Goal: Task Accomplishment & Management: Use online tool/utility

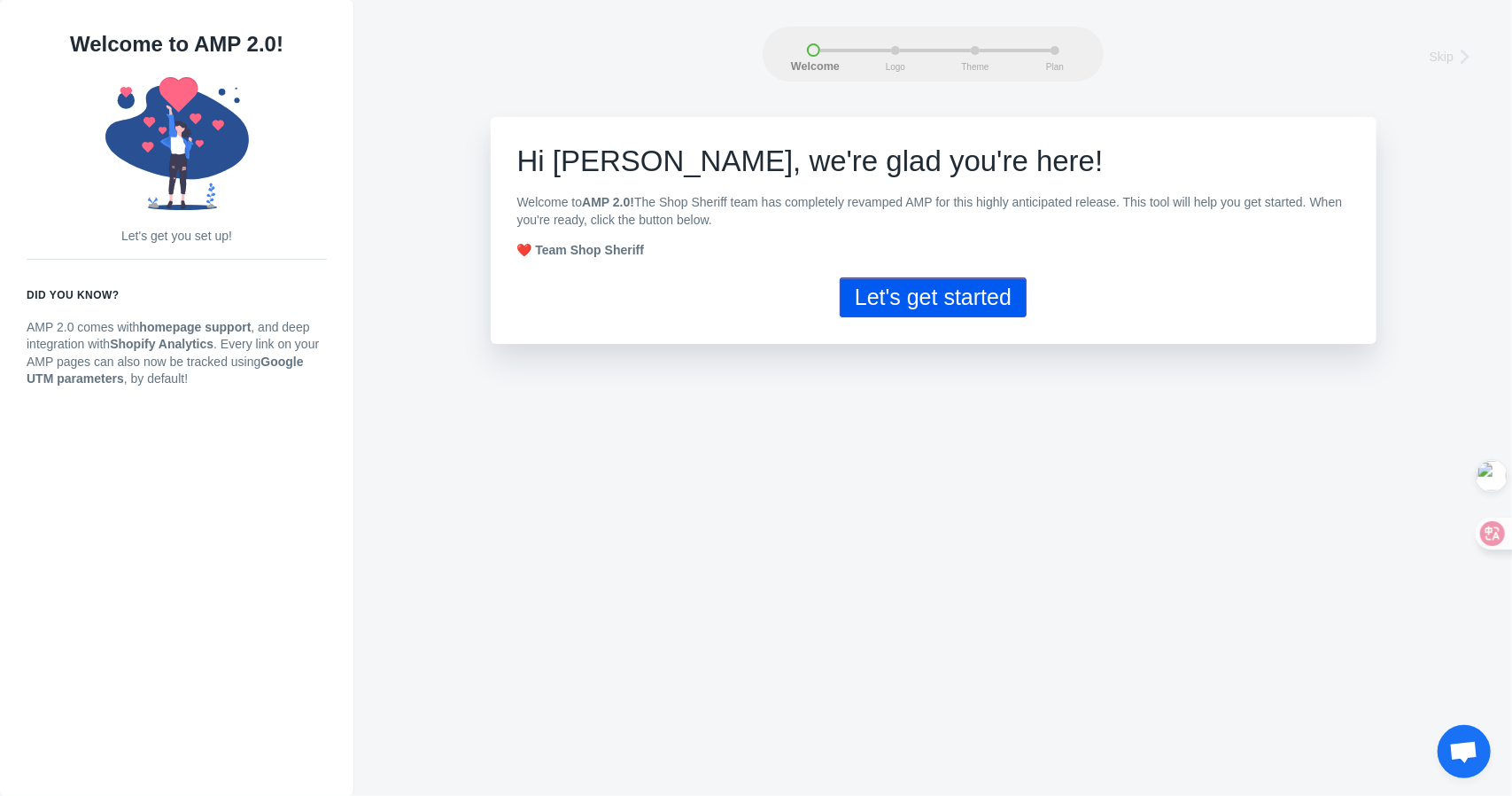
click at [928, 307] on button "Let's get started" at bounding box center [933, 297] width 187 height 40
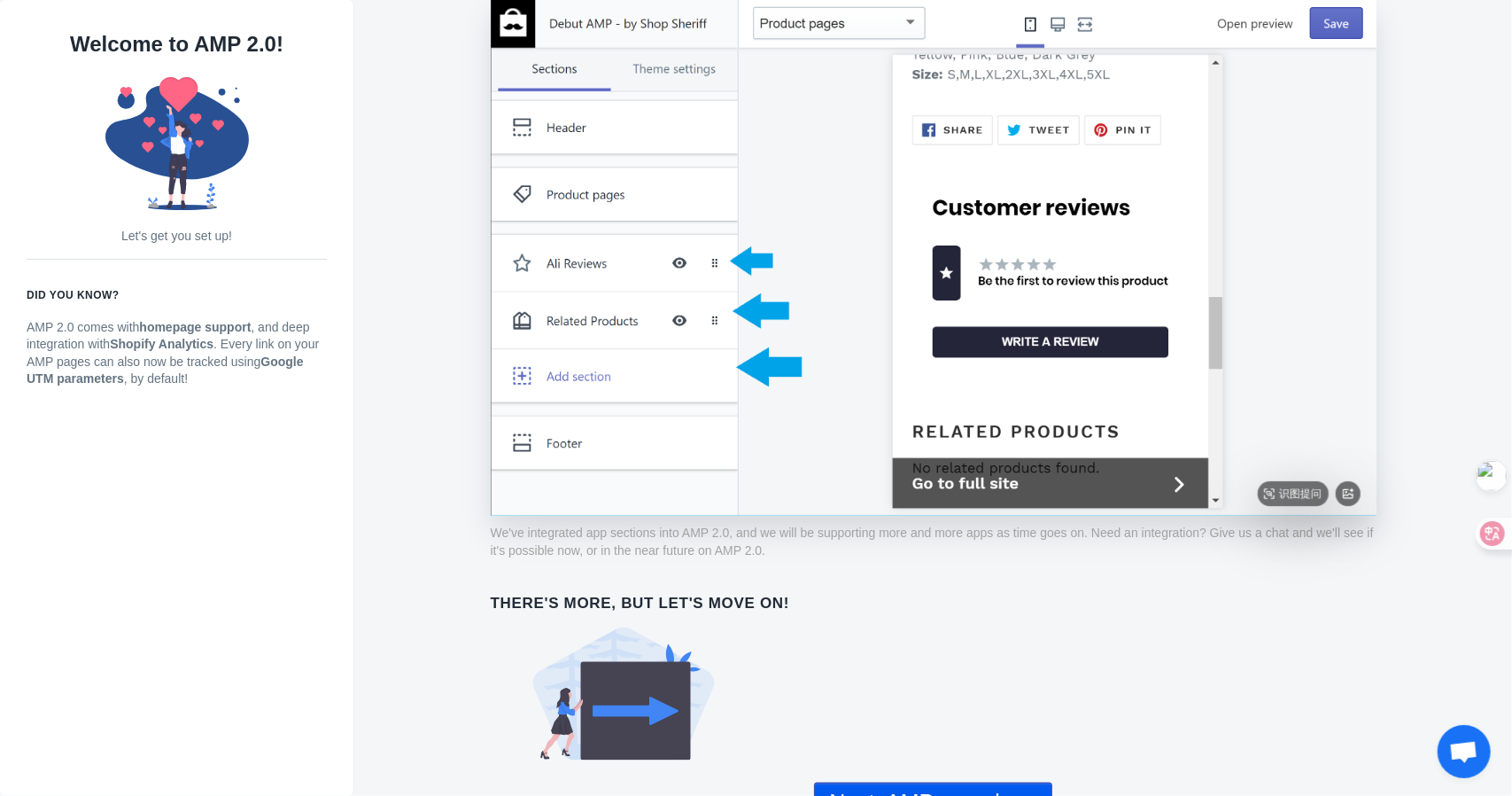
scroll to position [1272, 0]
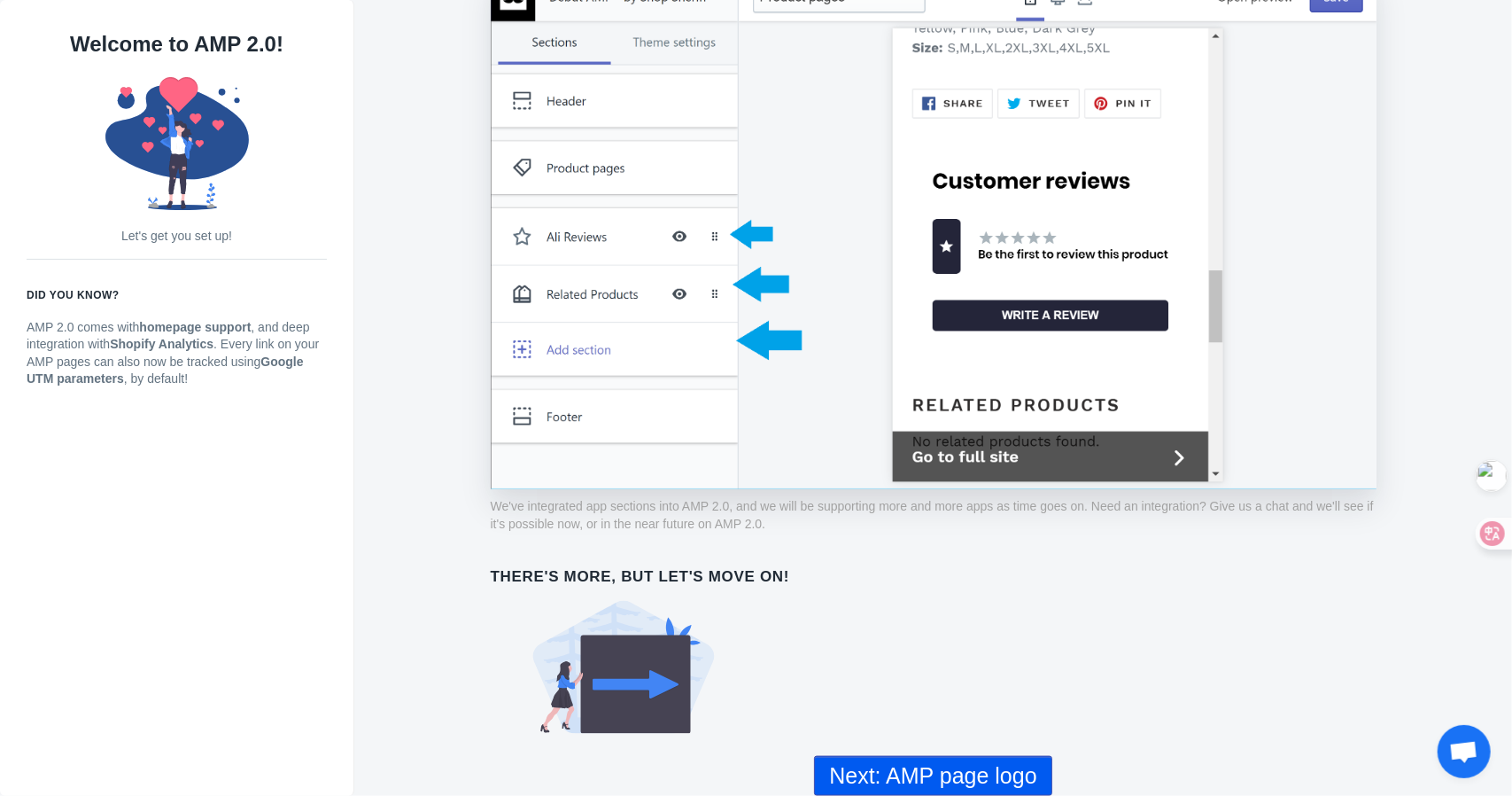
click at [883, 772] on button "Next: AMP page logo" at bounding box center [933, 775] width 238 height 40
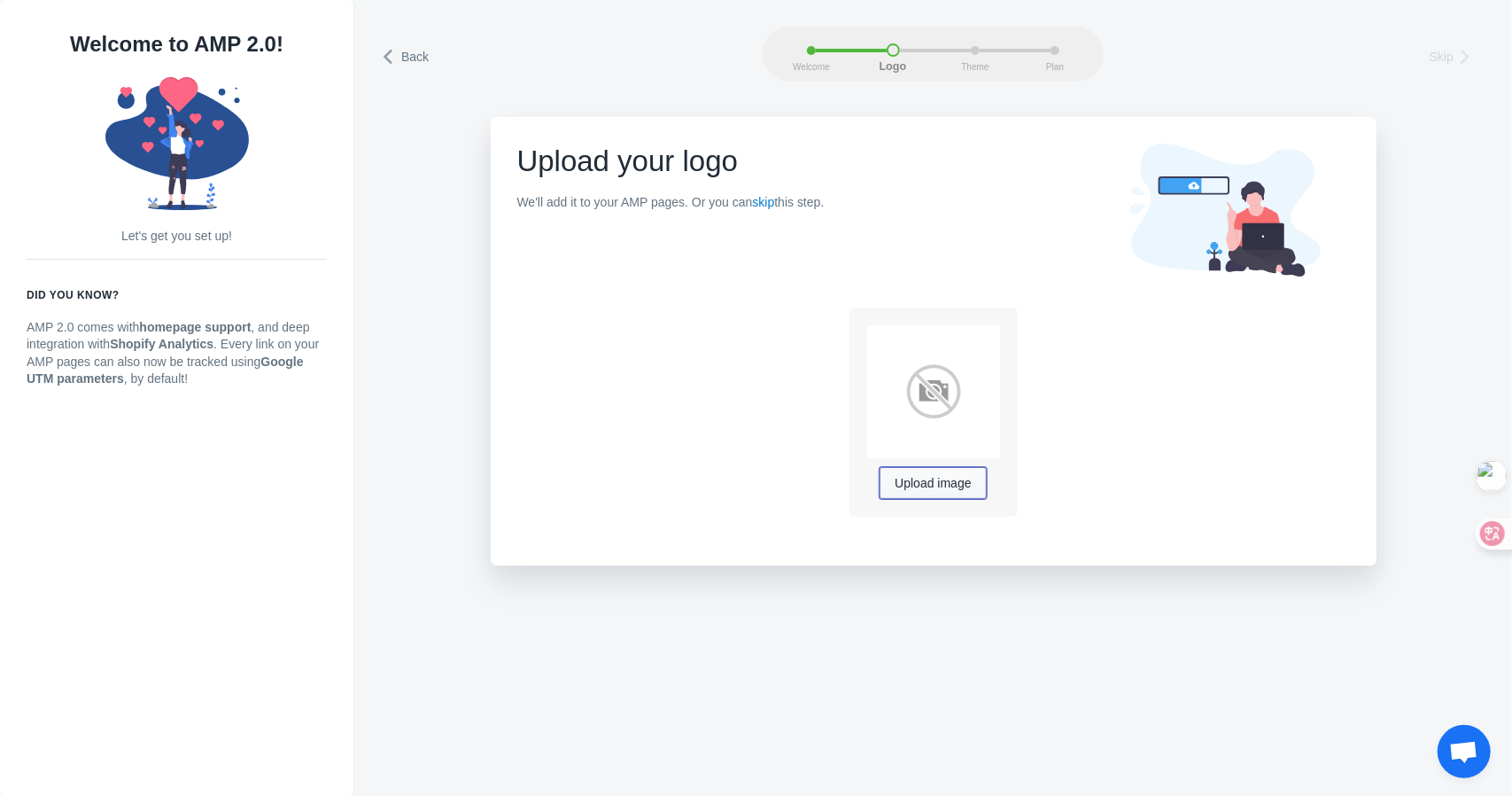
click at [935, 479] on span "Upload image" at bounding box center [932, 483] width 76 height 14
click at [968, 482] on span "Upload image" at bounding box center [932, 483] width 76 height 14
click at [775, 203] on link "skip" at bounding box center [763, 202] width 22 height 14
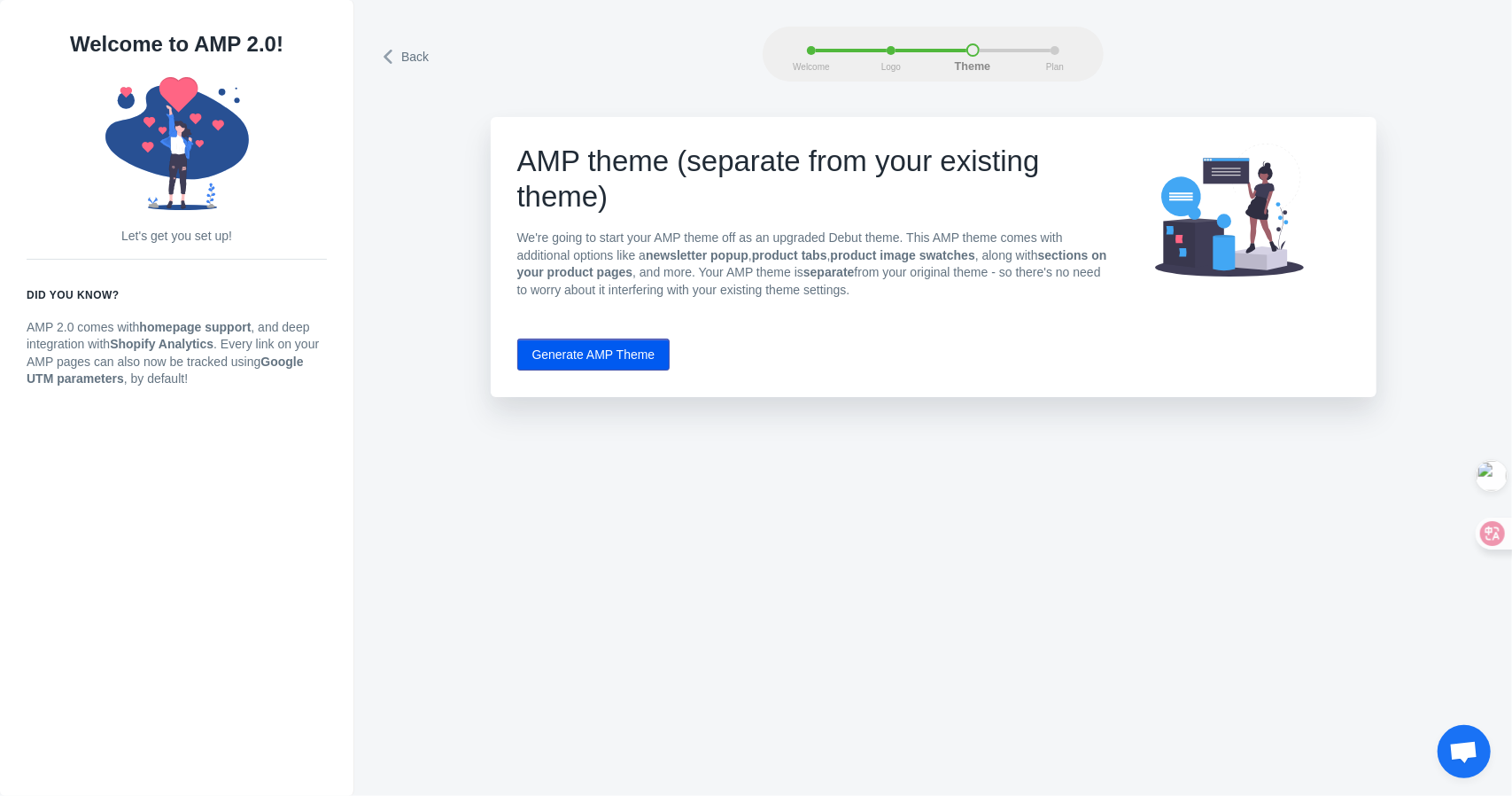
click at [606, 362] on button "Generate AMP Theme" at bounding box center [594, 354] width 154 height 32
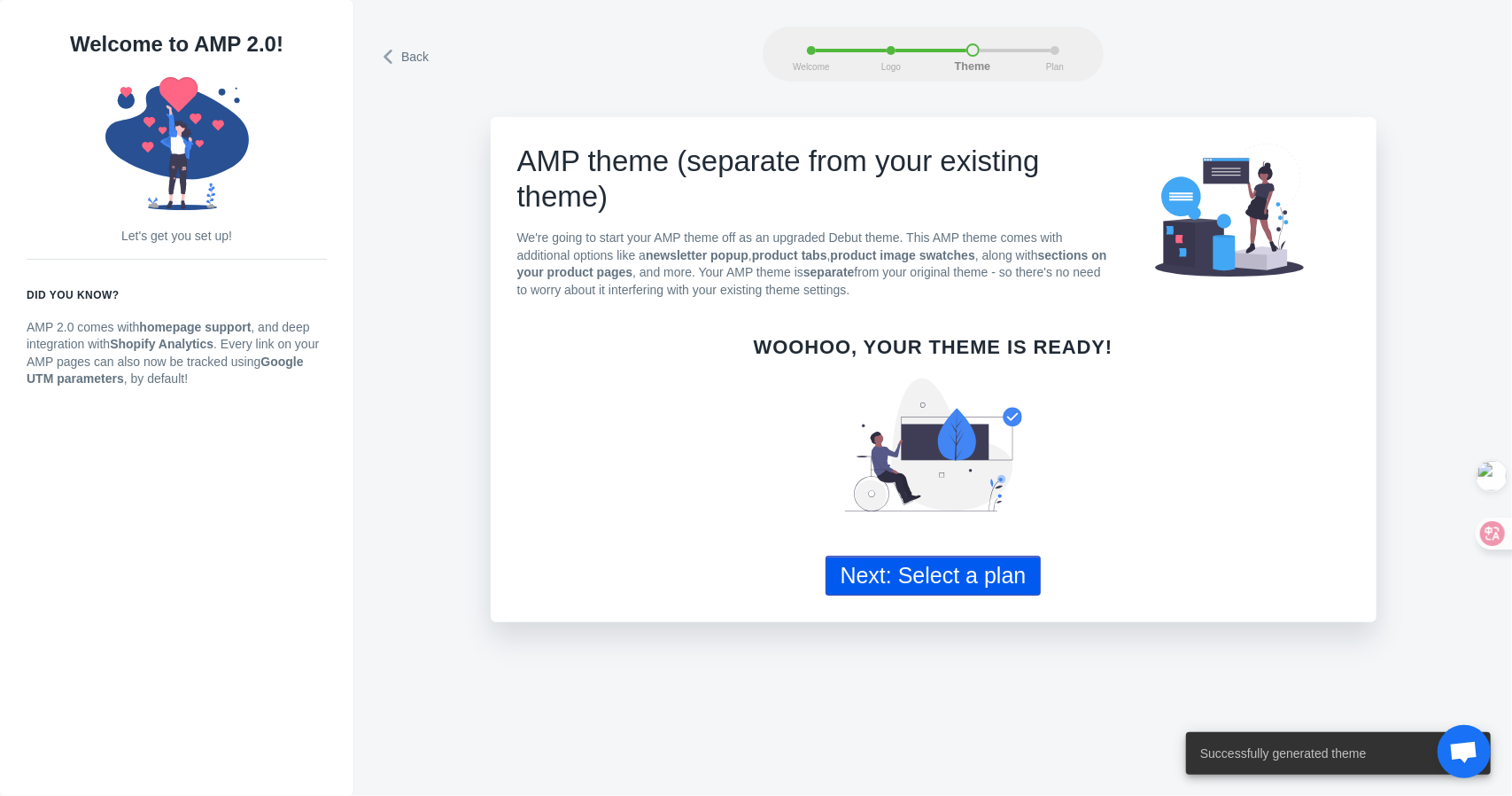
click at [922, 581] on button "Next: Select a plan" at bounding box center [934, 575] width 216 height 40
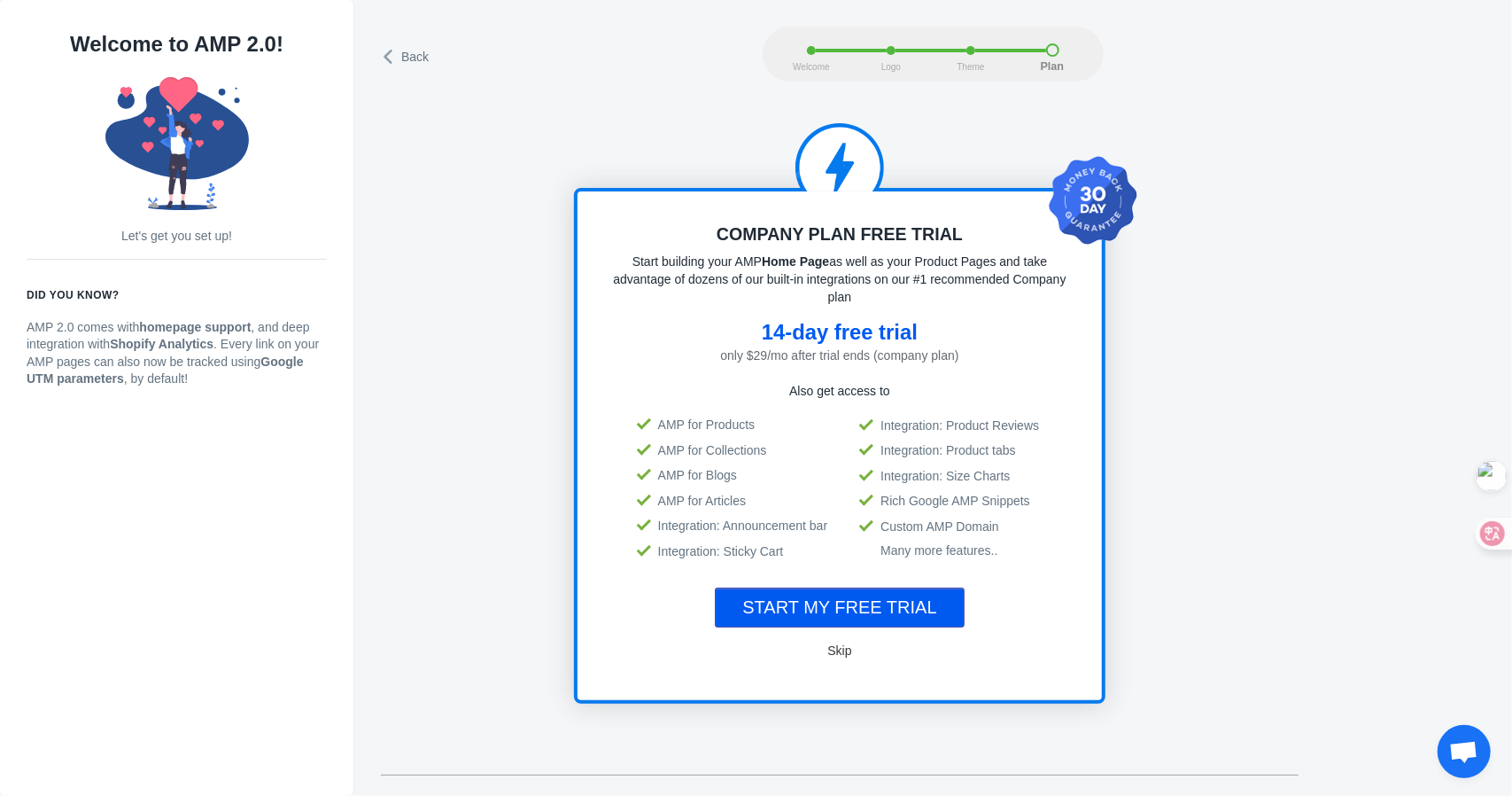
click at [845, 650] on span "Skip" at bounding box center [840, 650] width 24 height 14
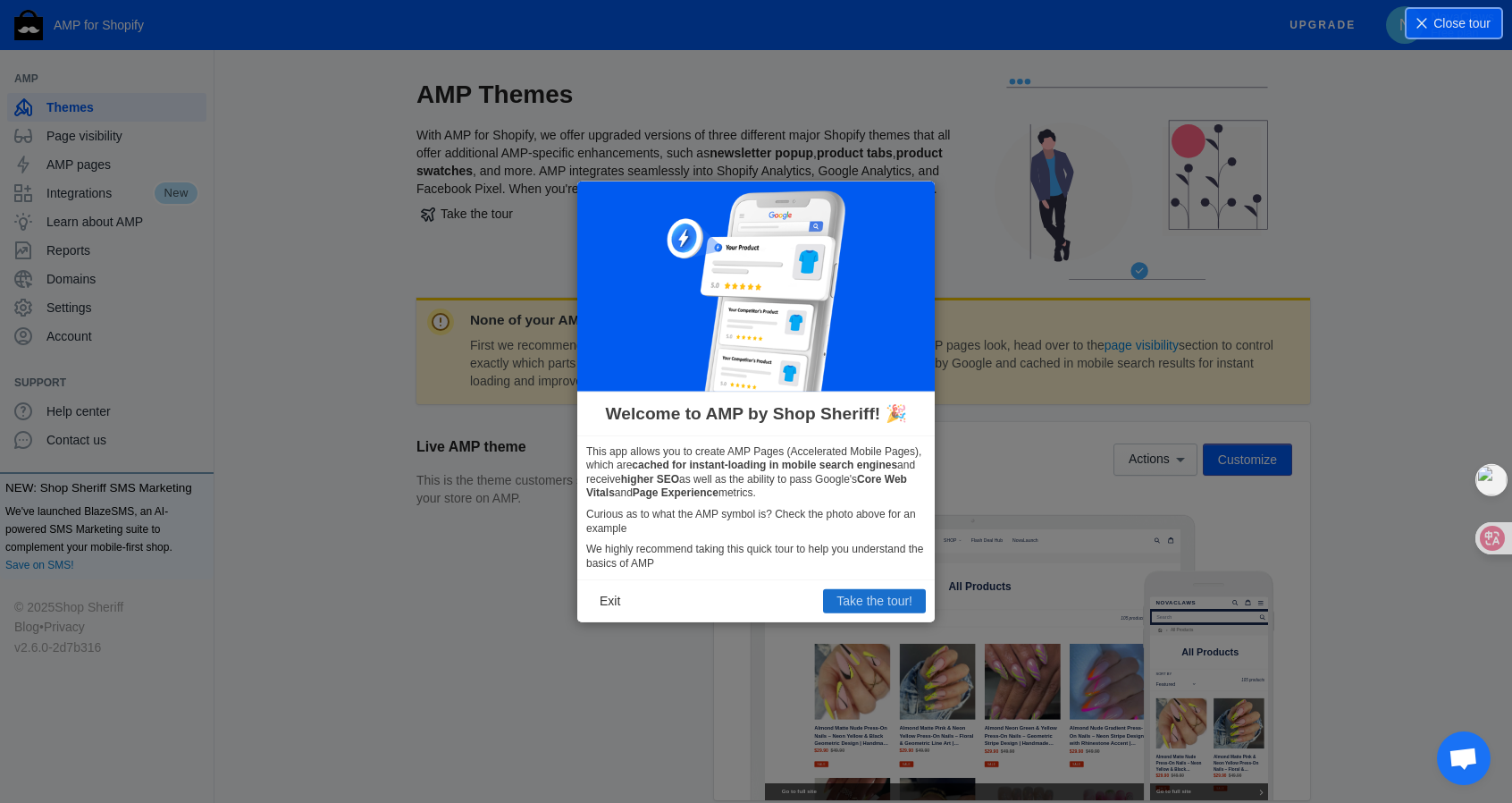
click at [888, 605] on button "Take the tour!" at bounding box center [874, 600] width 102 height 23
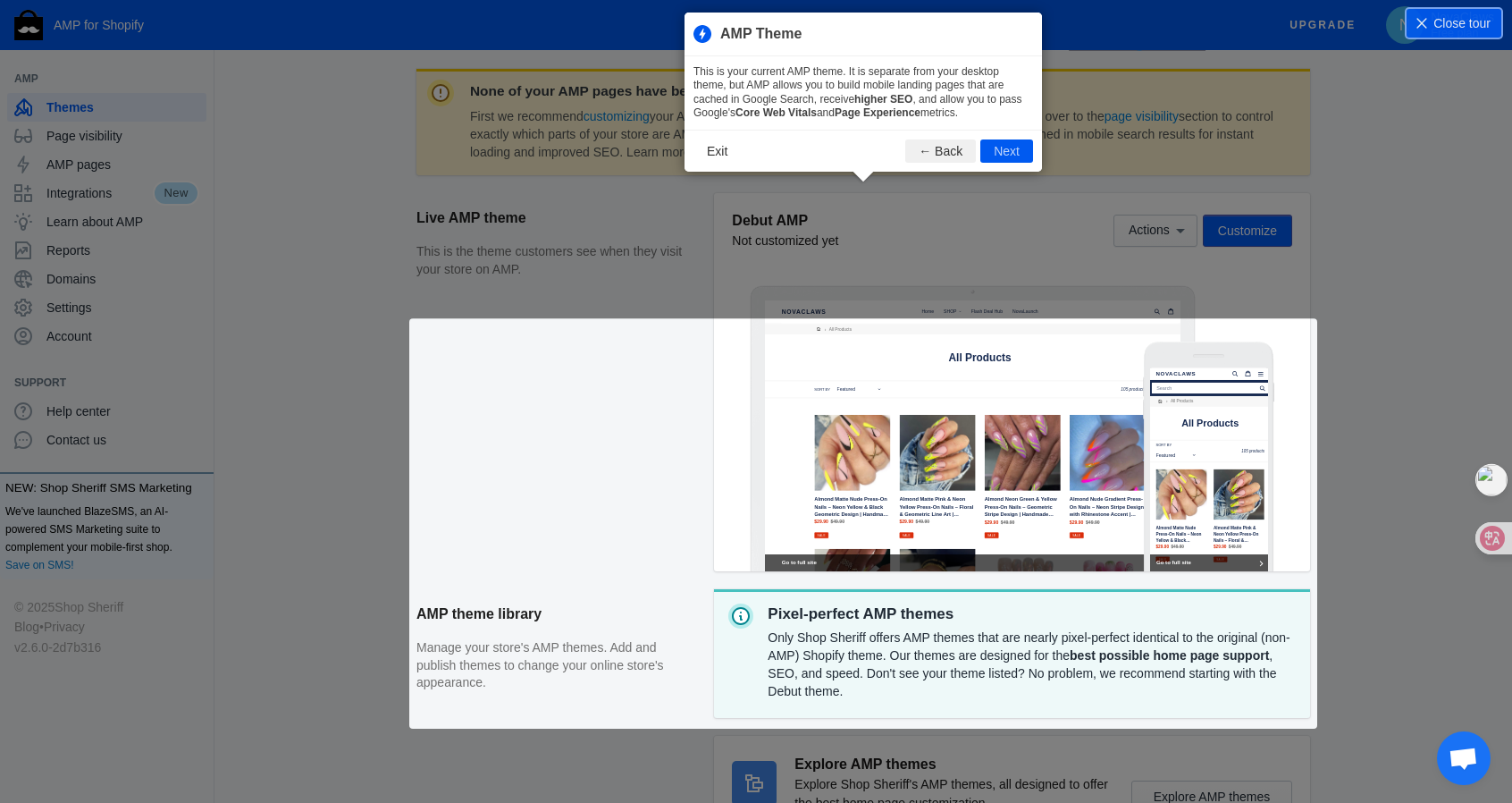
scroll to position [243, 0]
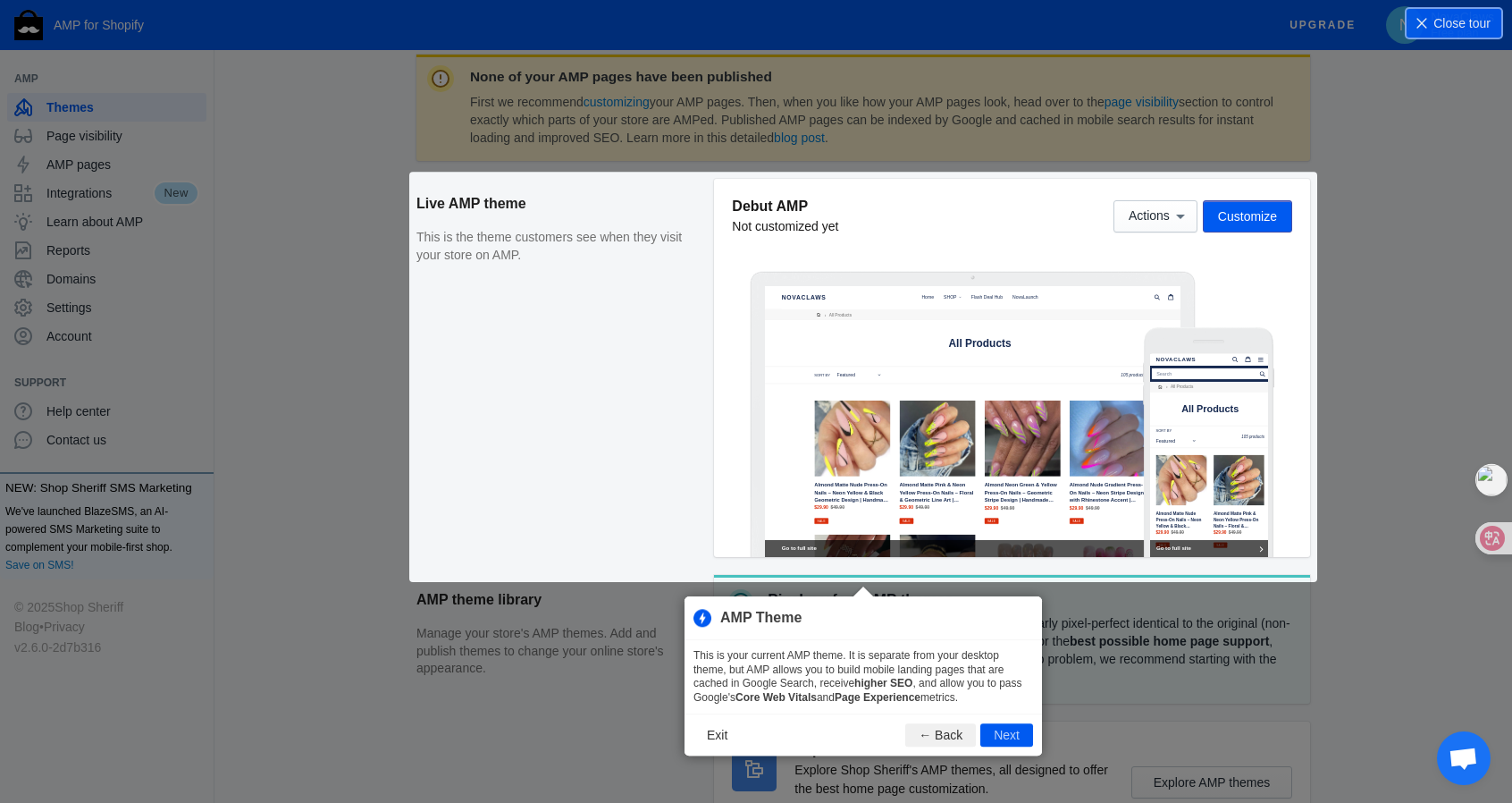
click at [1399, 296] on icon at bounding box center [762, 402] width 1525 height 803
click at [720, 742] on button "Exit" at bounding box center [717, 736] width 48 height 23
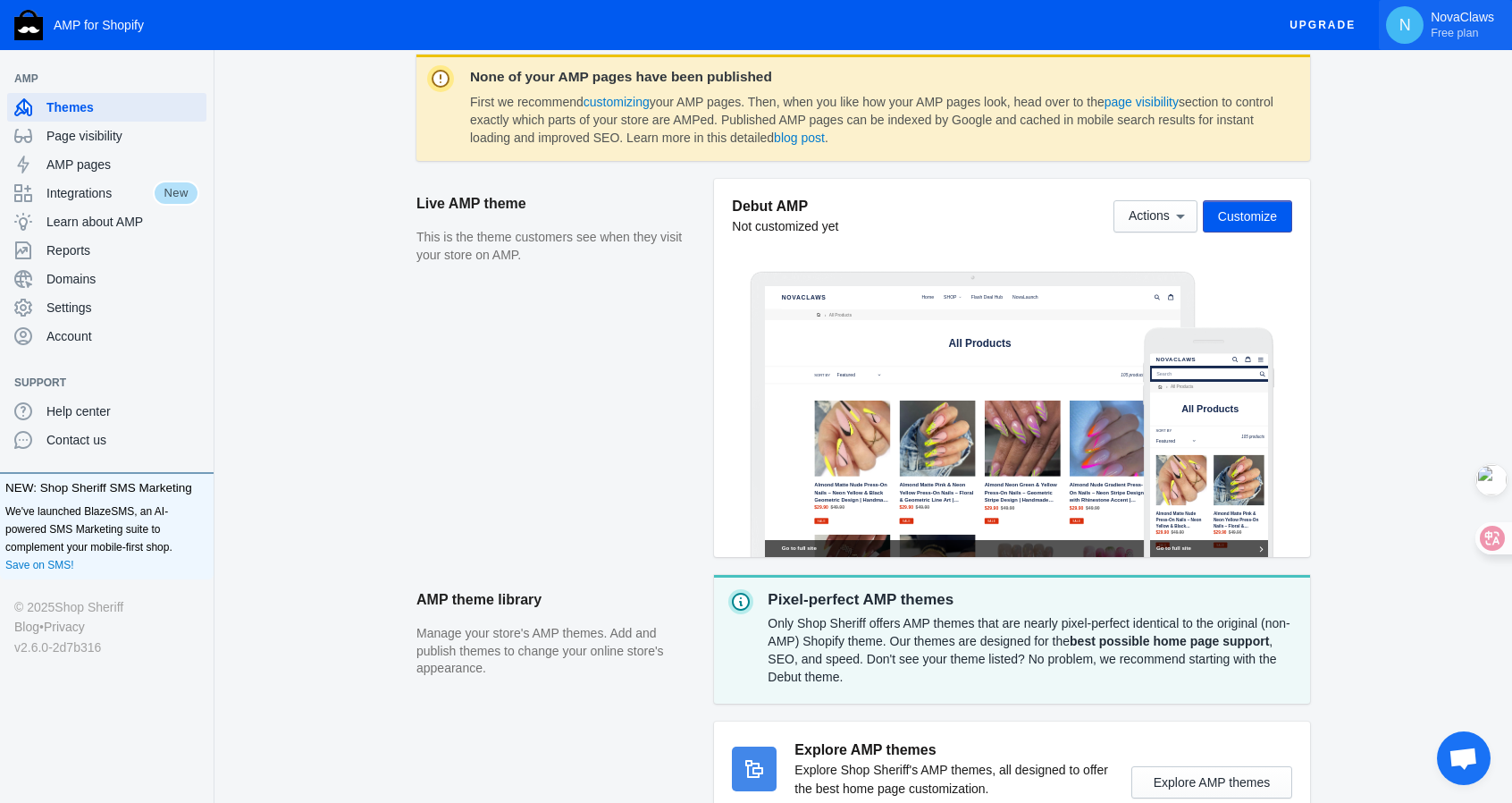
click at [1412, 25] on span "N" at bounding box center [1404, 25] width 18 height 18
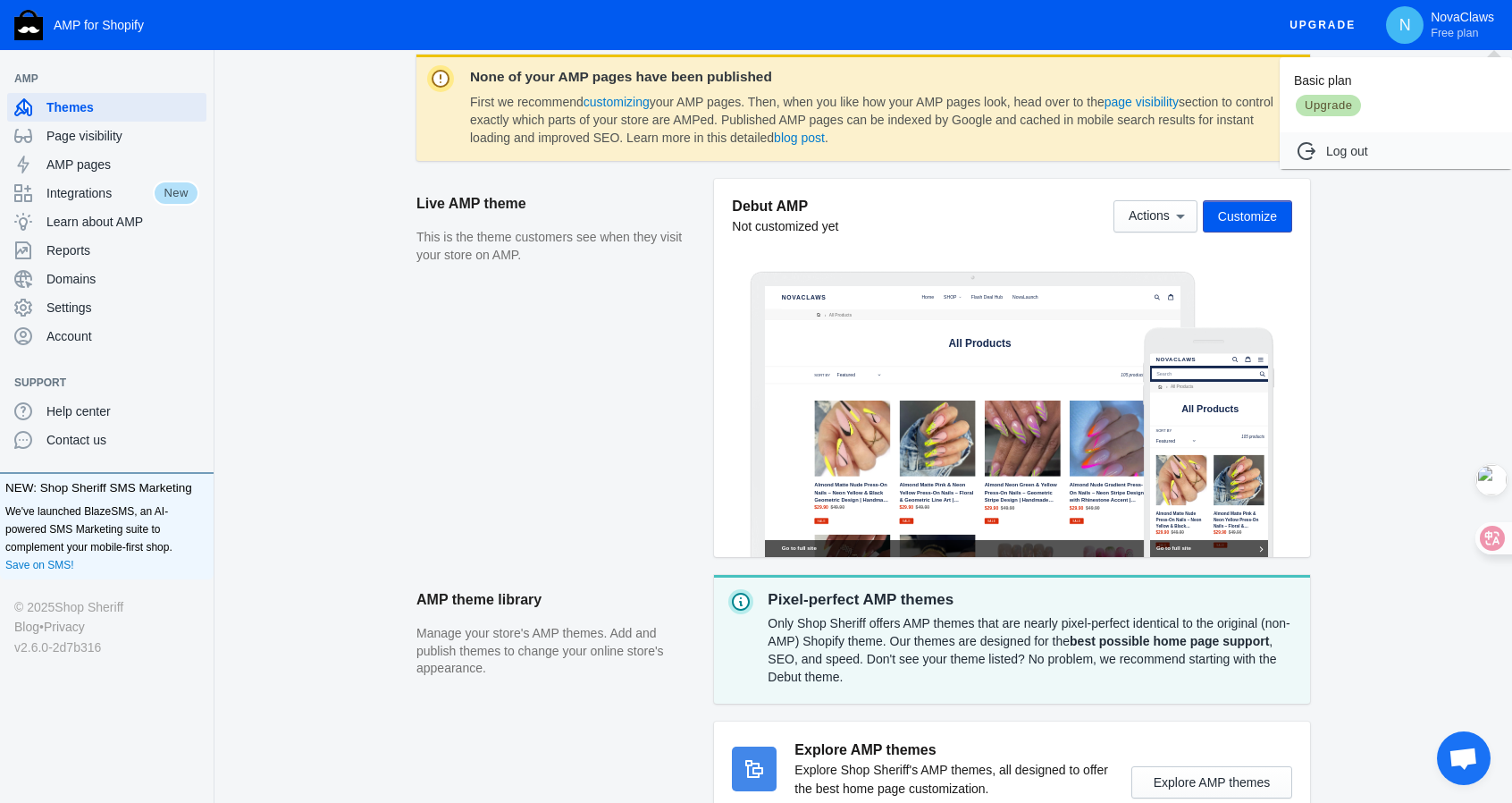
click at [1418, 346] on div at bounding box center [756, 402] width 1512 height 803
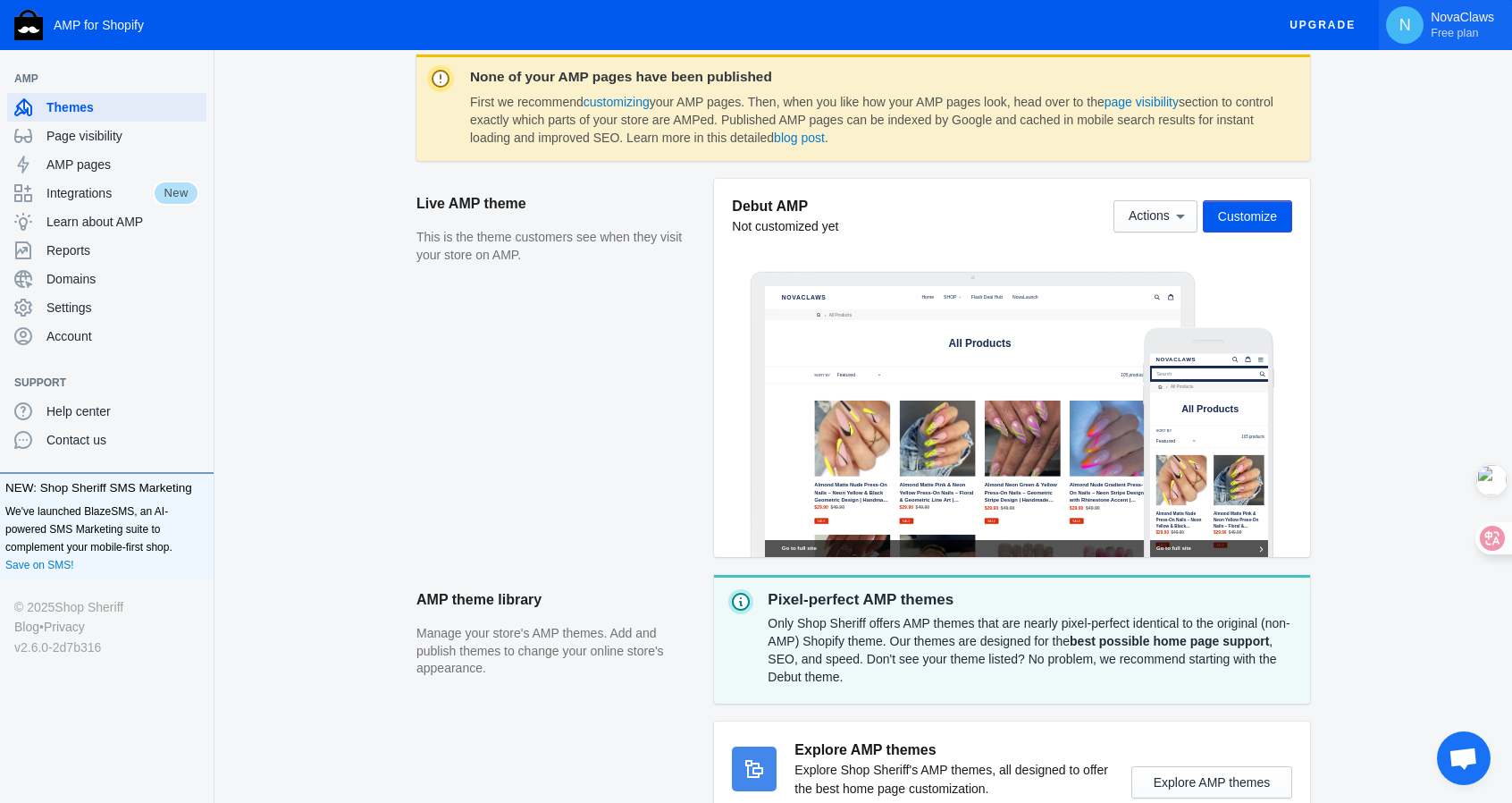
click at [1418, 30] on span "N" at bounding box center [1404, 24] width 38 height 38
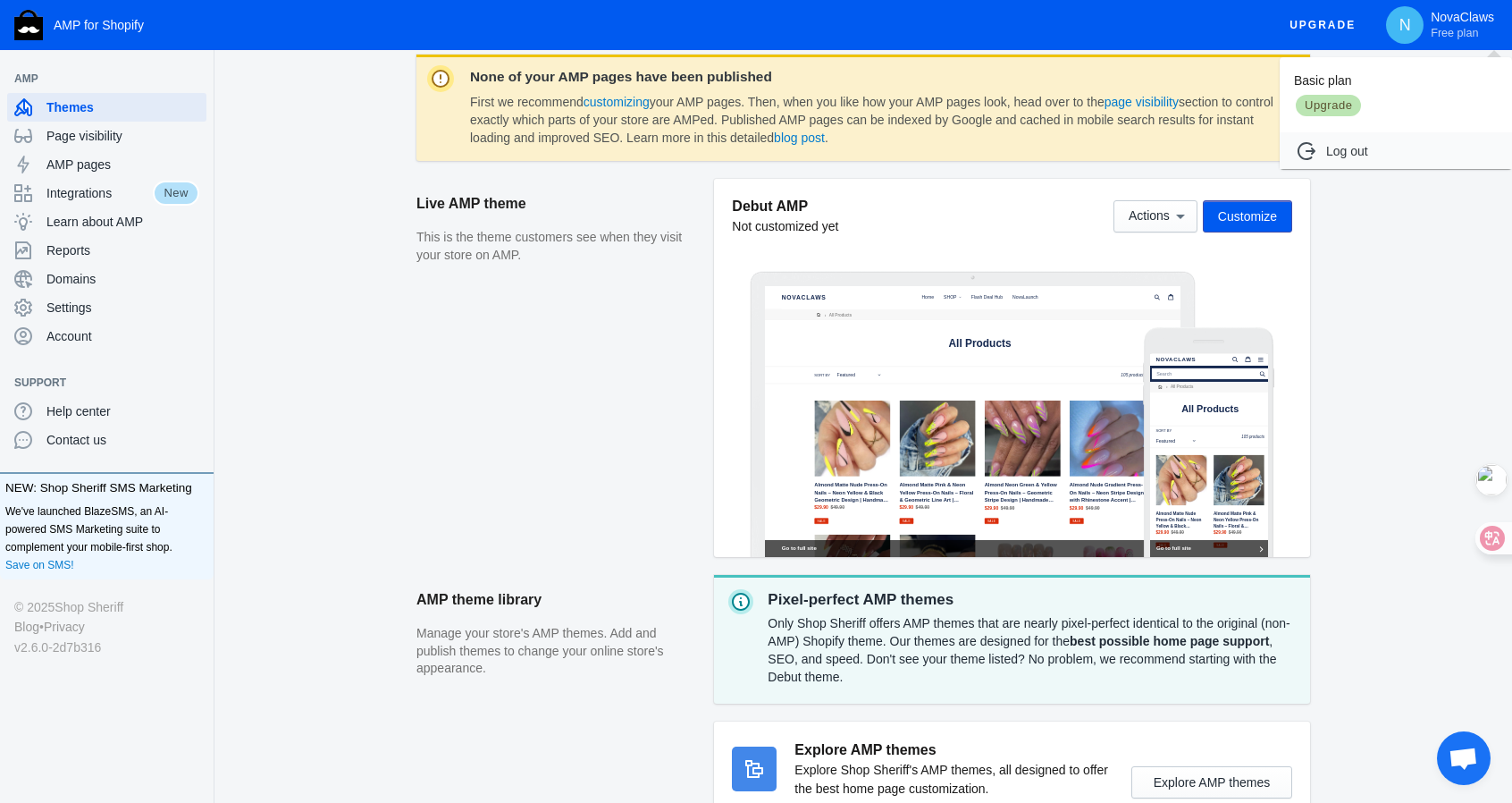
click at [1327, 27] on div at bounding box center [756, 402] width 1512 height 803
click at [1335, 26] on span "Upgrade" at bounding box center [1322, 24] width 66 height 32
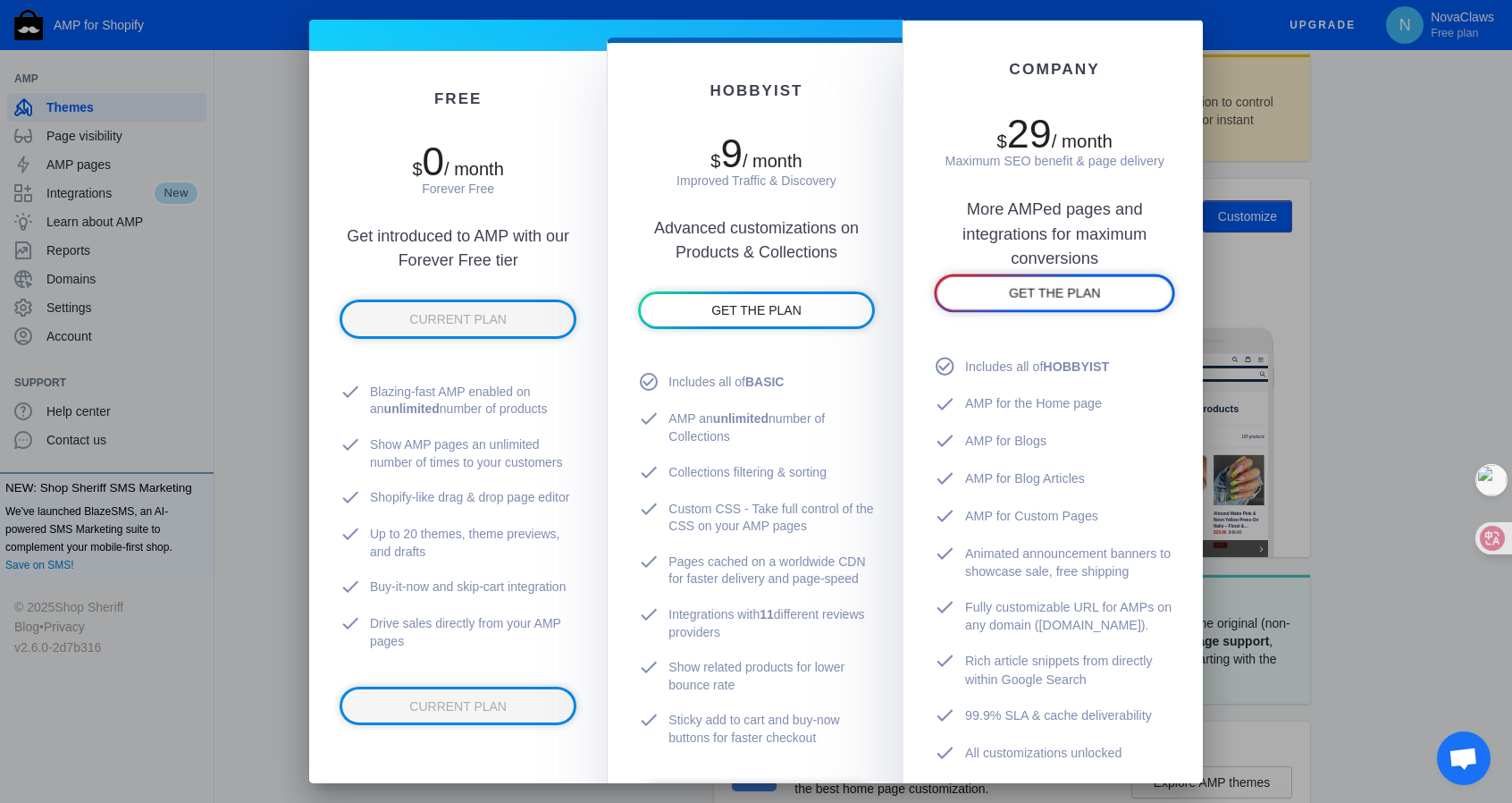
scroll to position [0, 0]
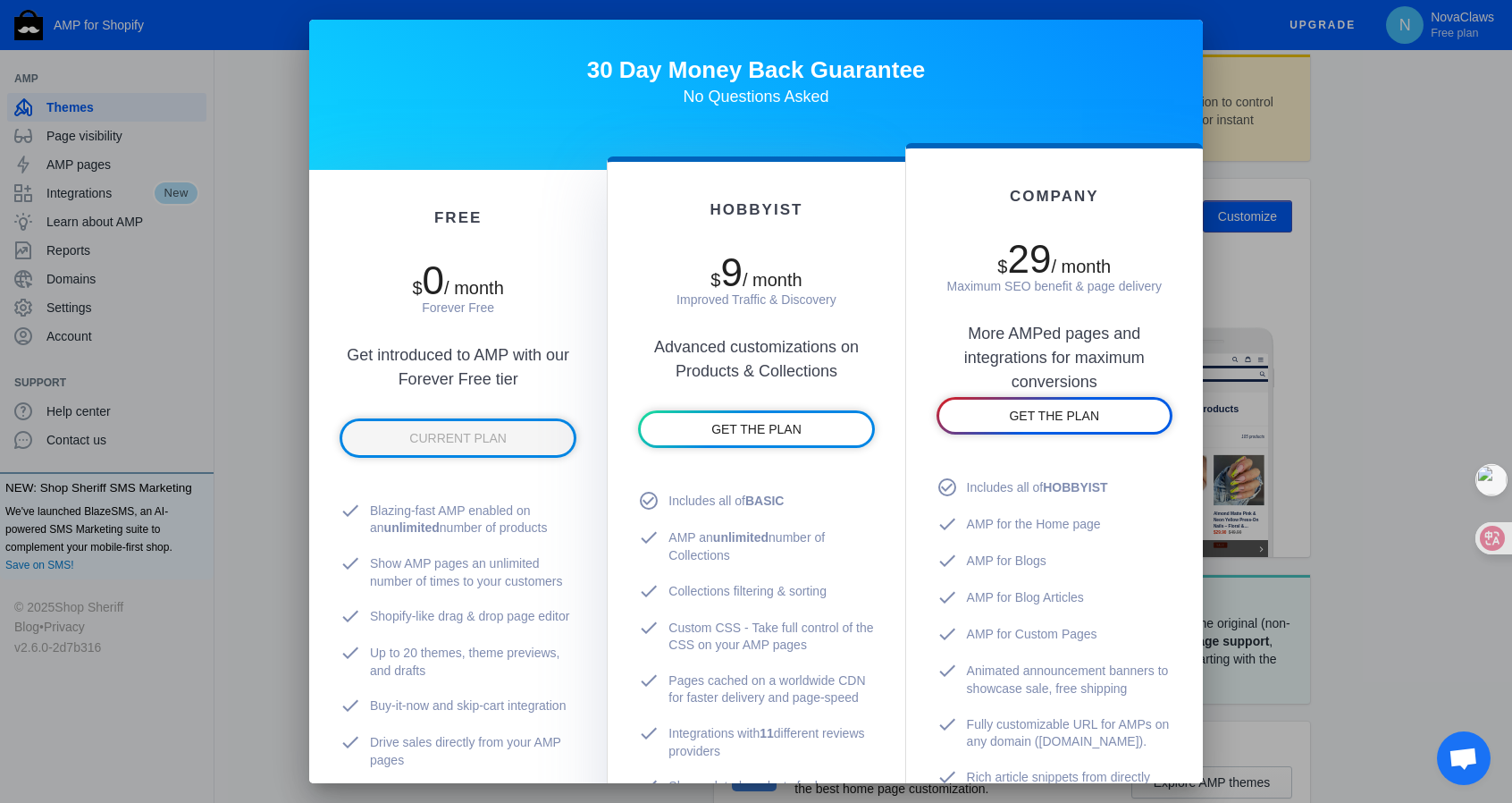
click at [1437, 204] on div at bounding box center [756, 402] width 1512 height 803
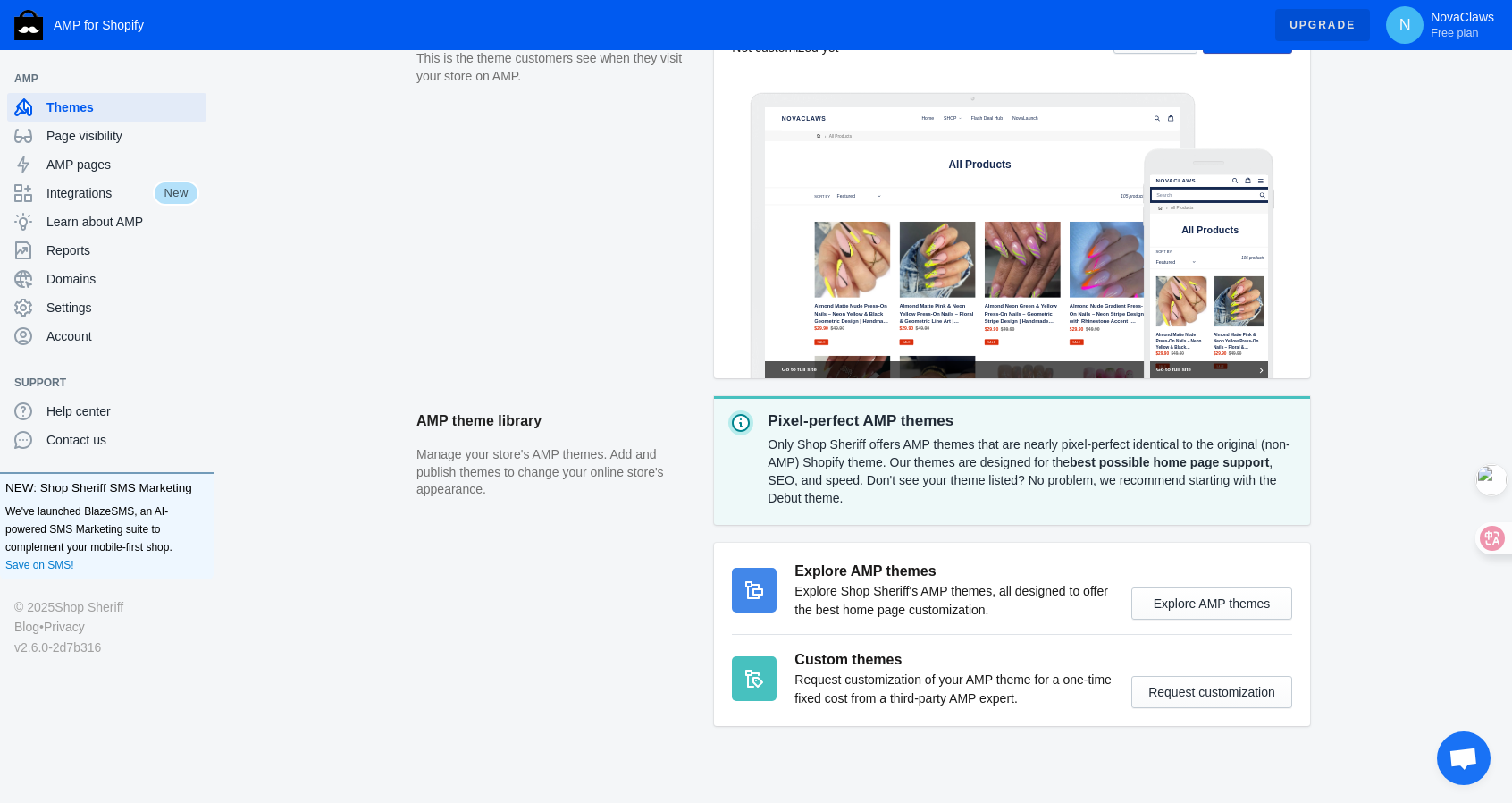
scroll to position [154, 0]
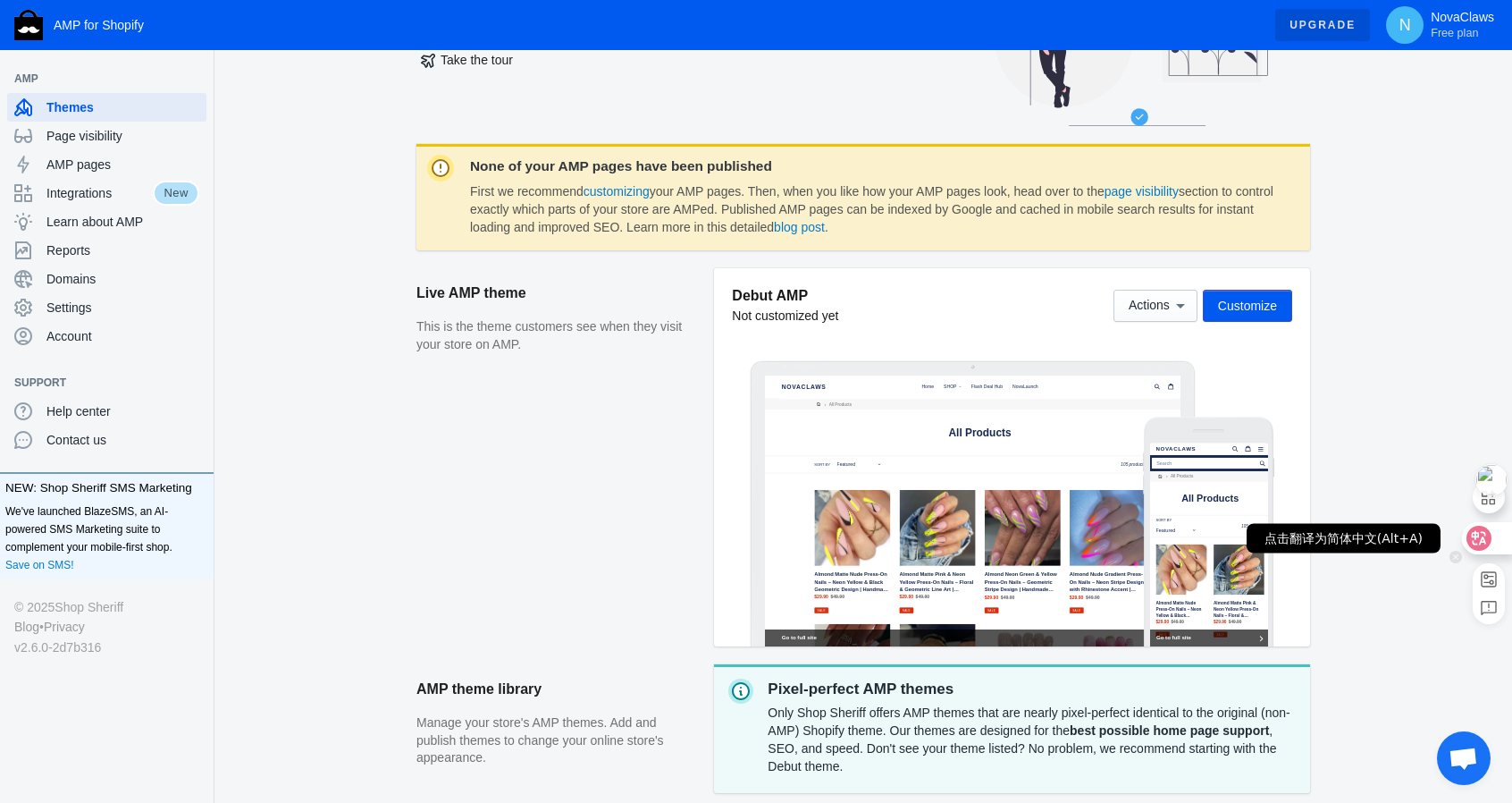
click at [1483, 542] on icon at bounding box center [1479, 538] width 16 height 15
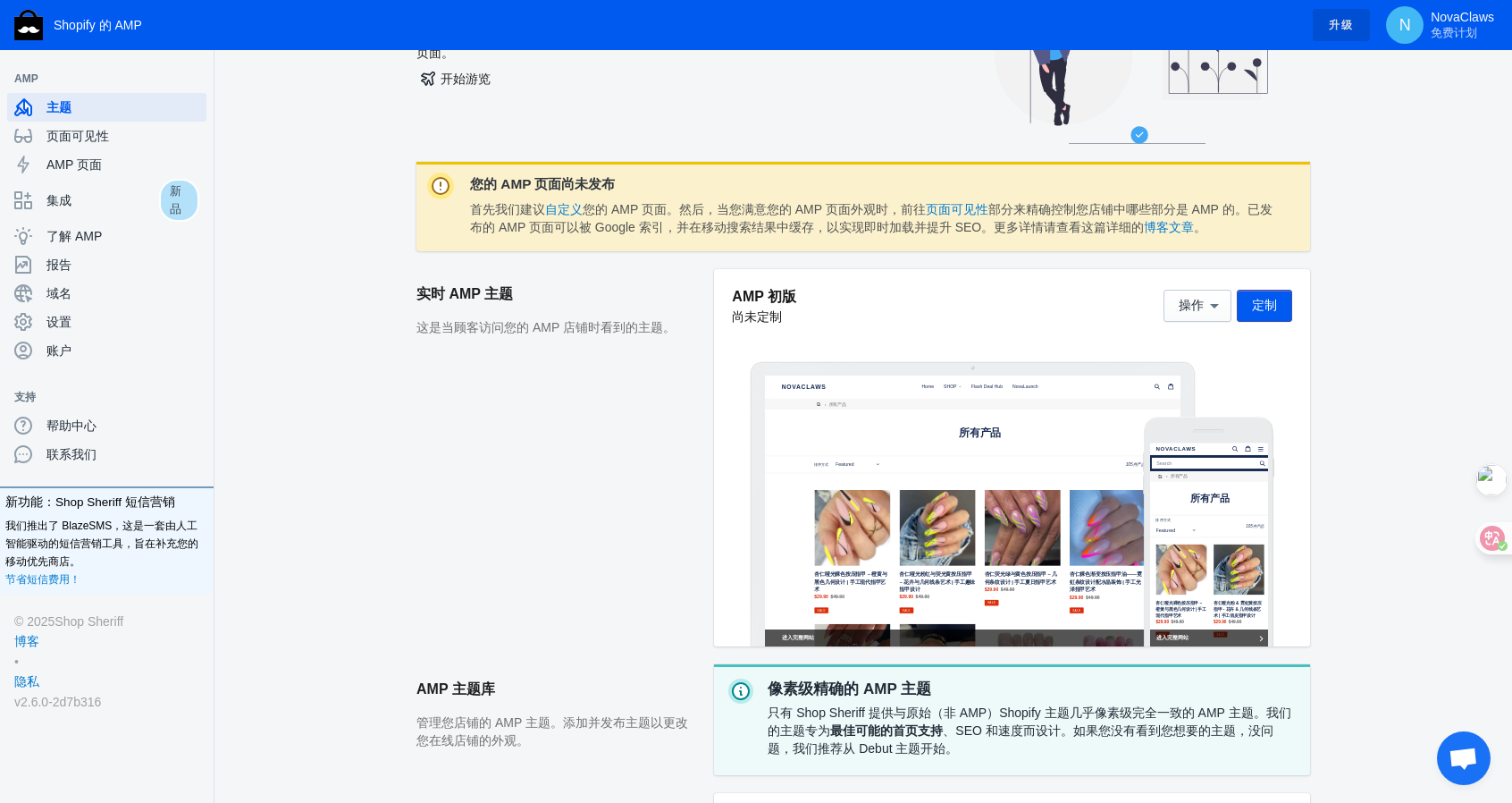
scroll to position [47, 0]
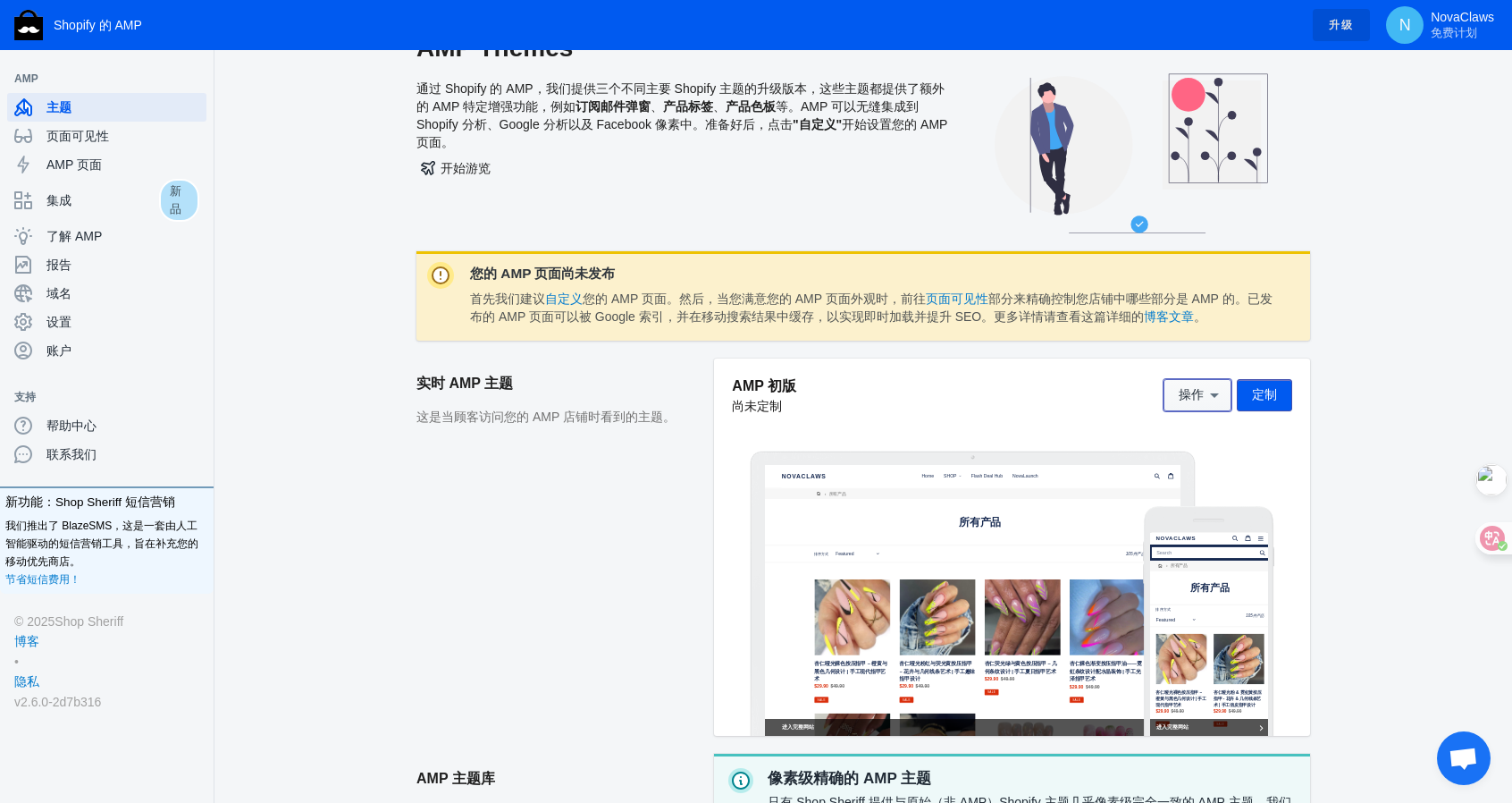
click at [1211, 404] on button "操作" at bounding box center [1197, 395] width 68 height 32
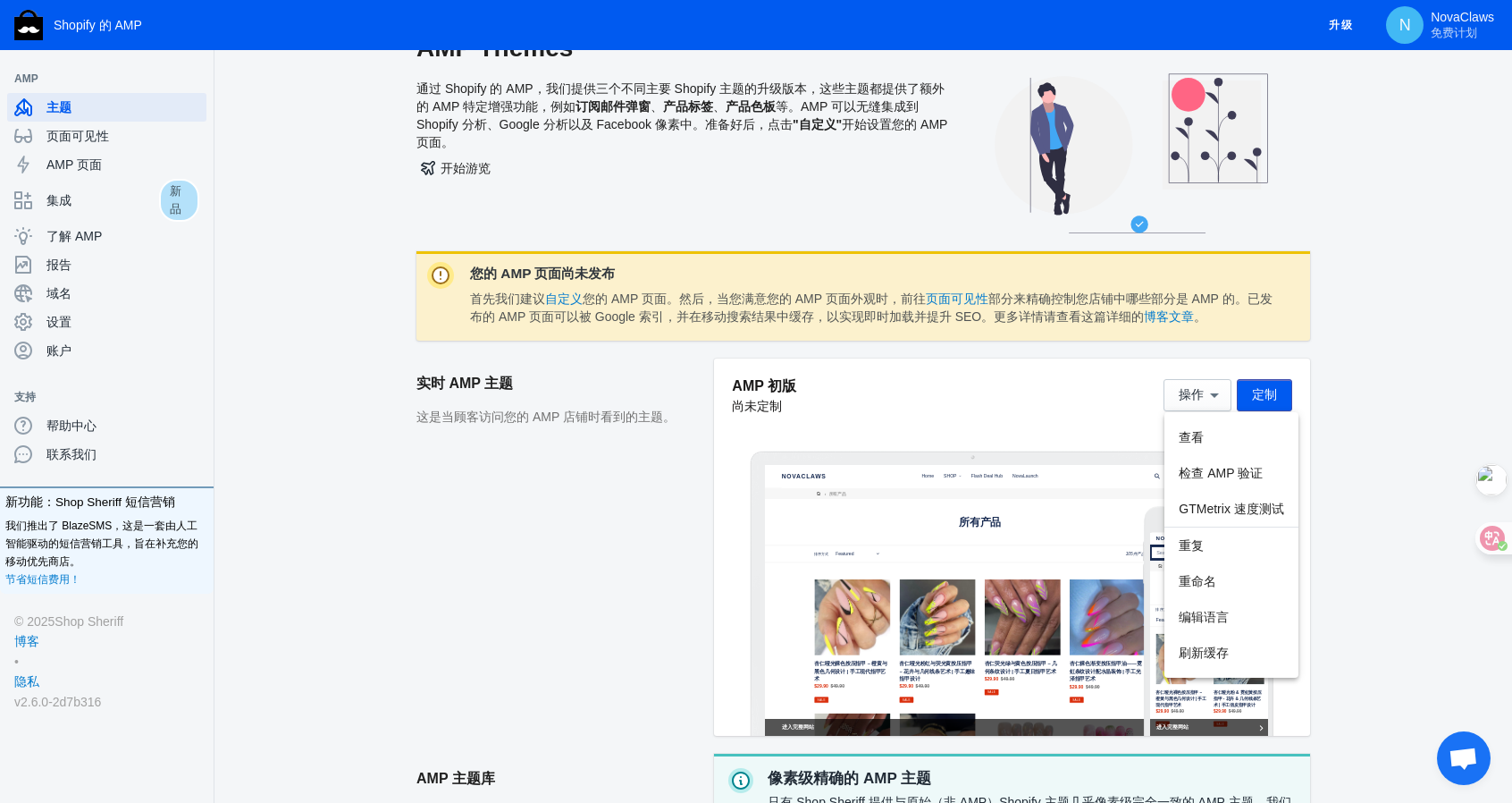
click at [1362, 387] on div at bounding box center [756, 402] width 1512 height 803
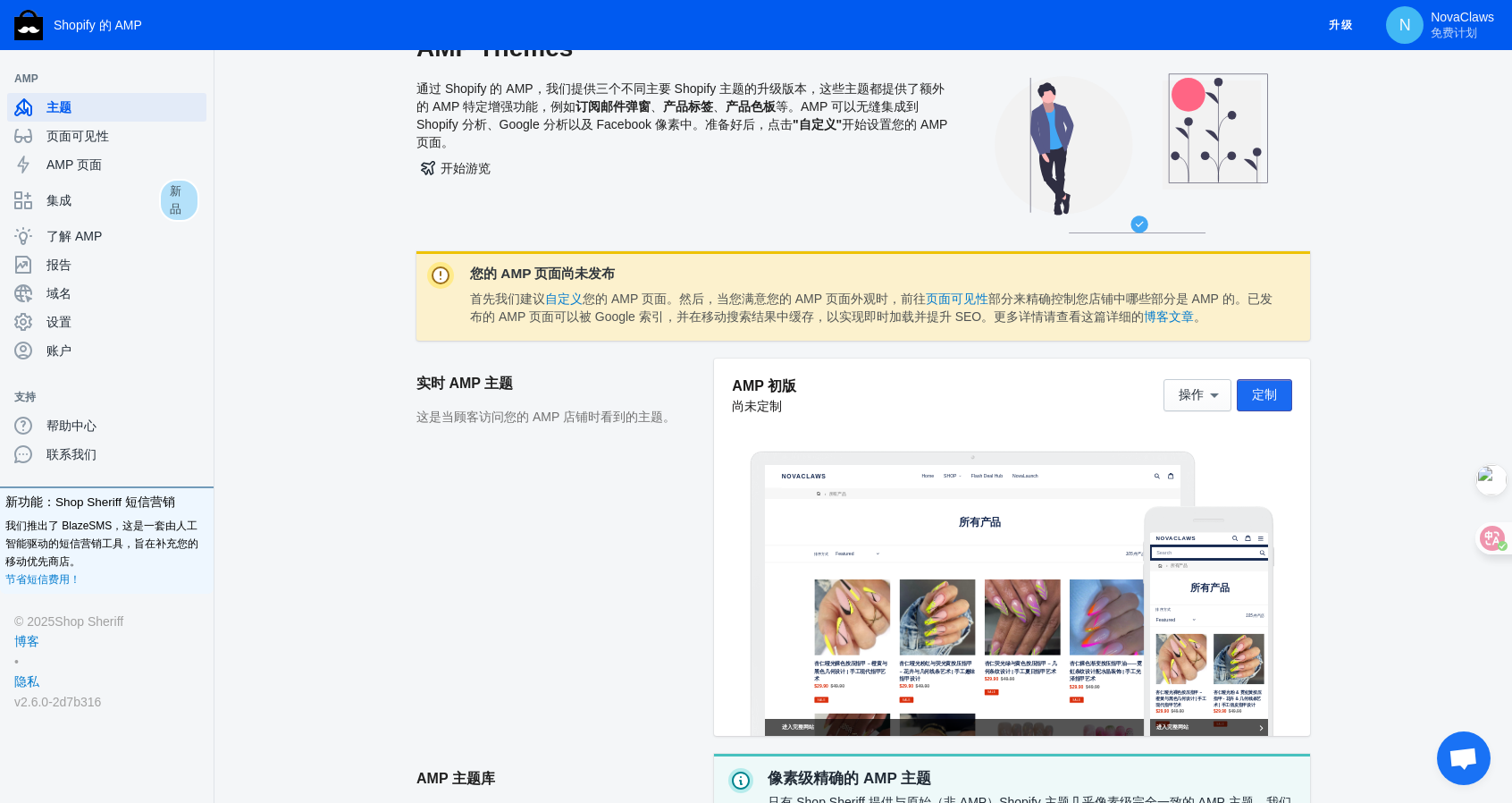
click at [1271, 393] on font "定制" at bounding box center [1265, 394] width 25 height 15
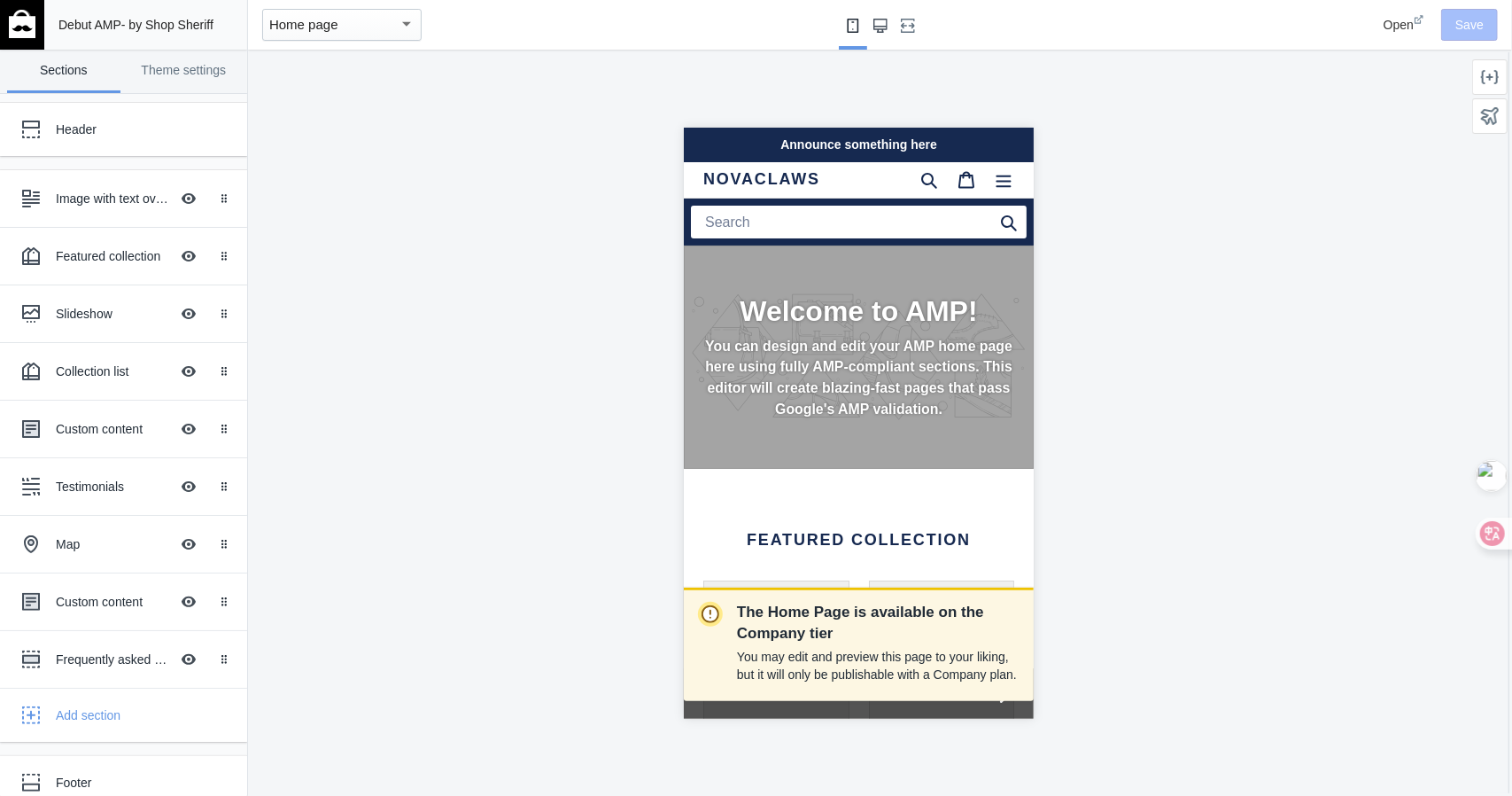
click at [881, 23] on use "Large screen" at bounding box center [880, 25] width 14 height 14
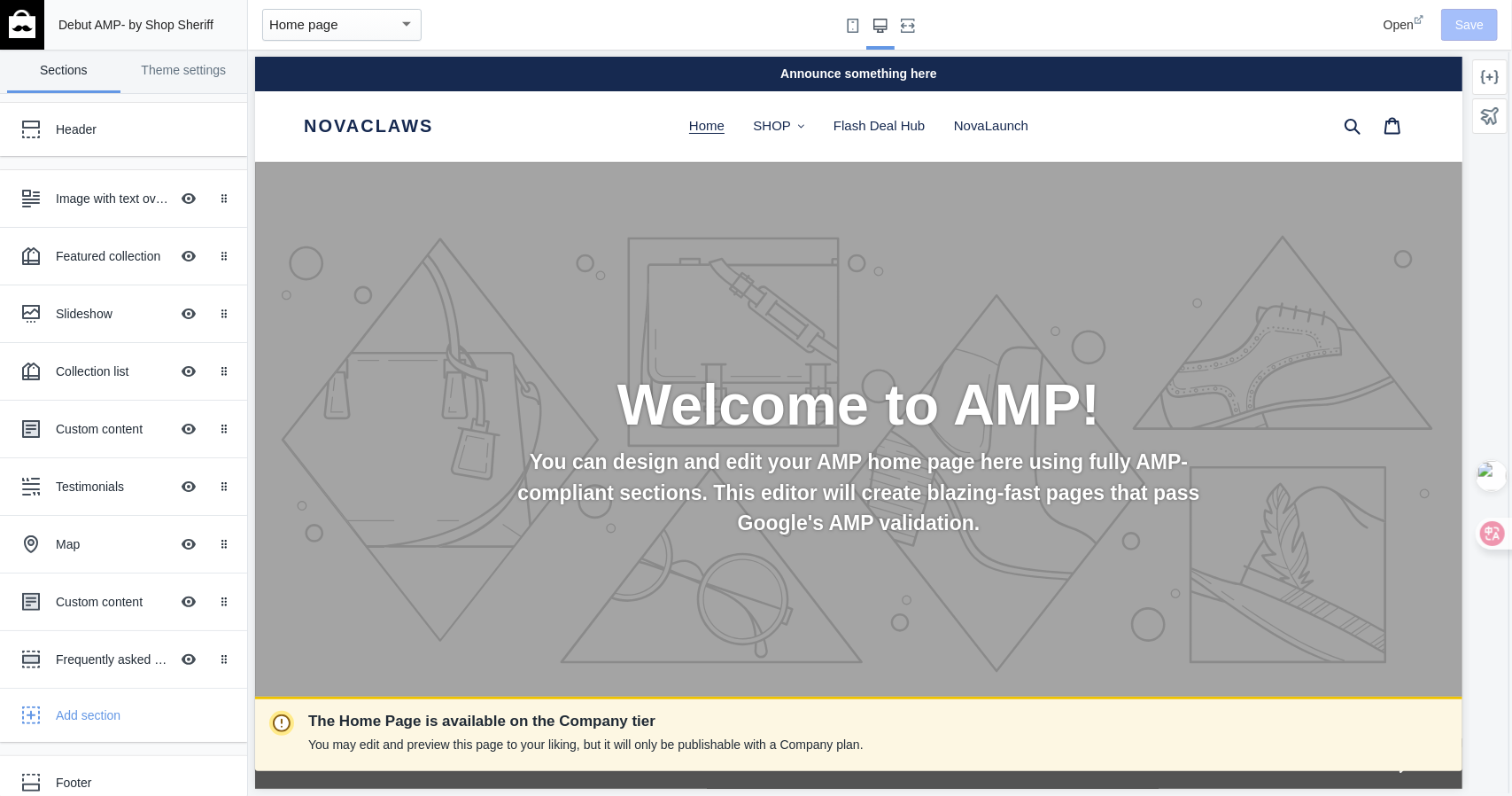
scroll to position [0, 966]
click at [856, 27] on use "Small screen" at bounding box center [853, 25] width 12 height 14
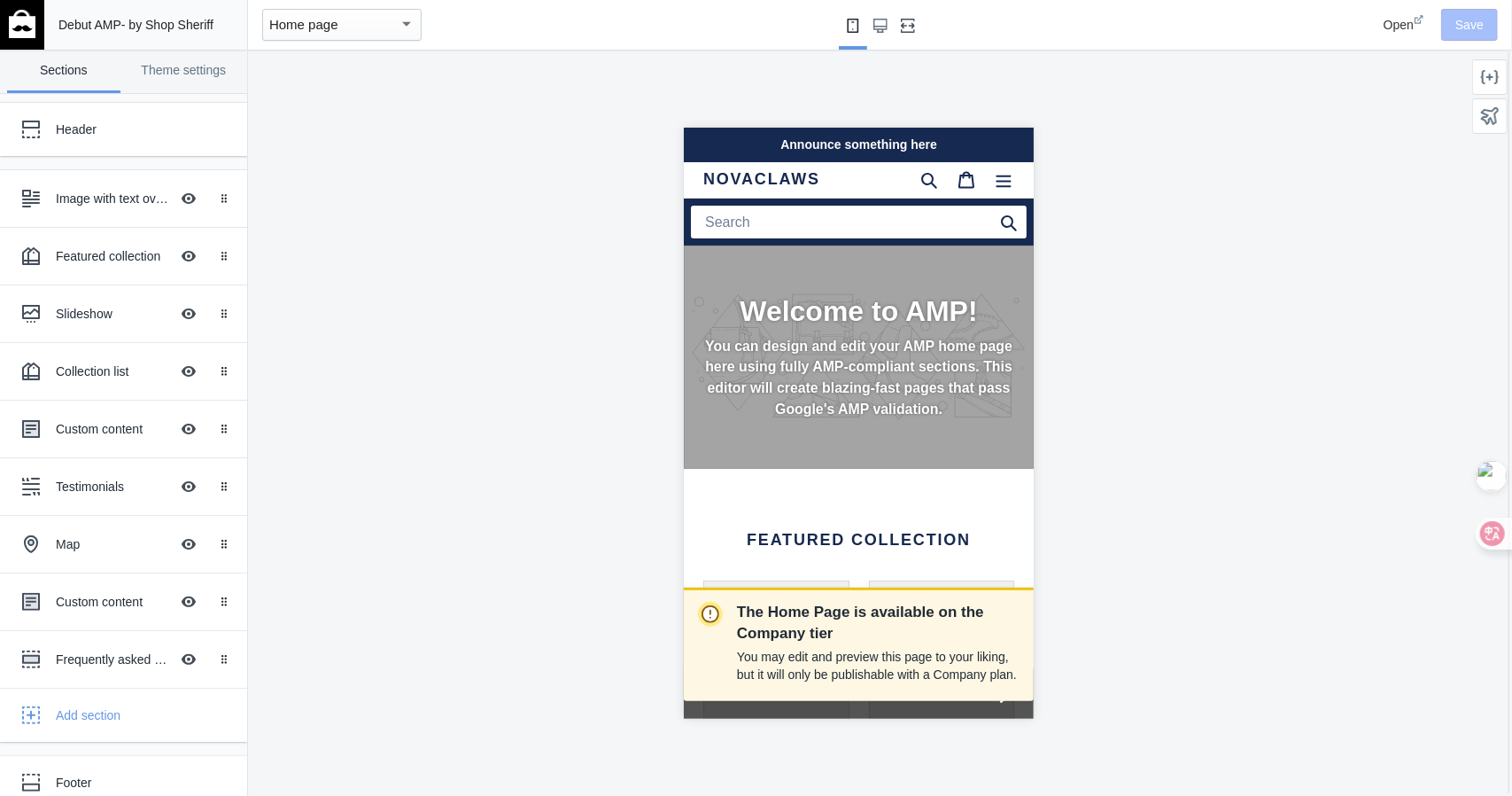
click at [914, 27] on icon "Fullscreen" at bounding box center [908, 25] width 14 height 14
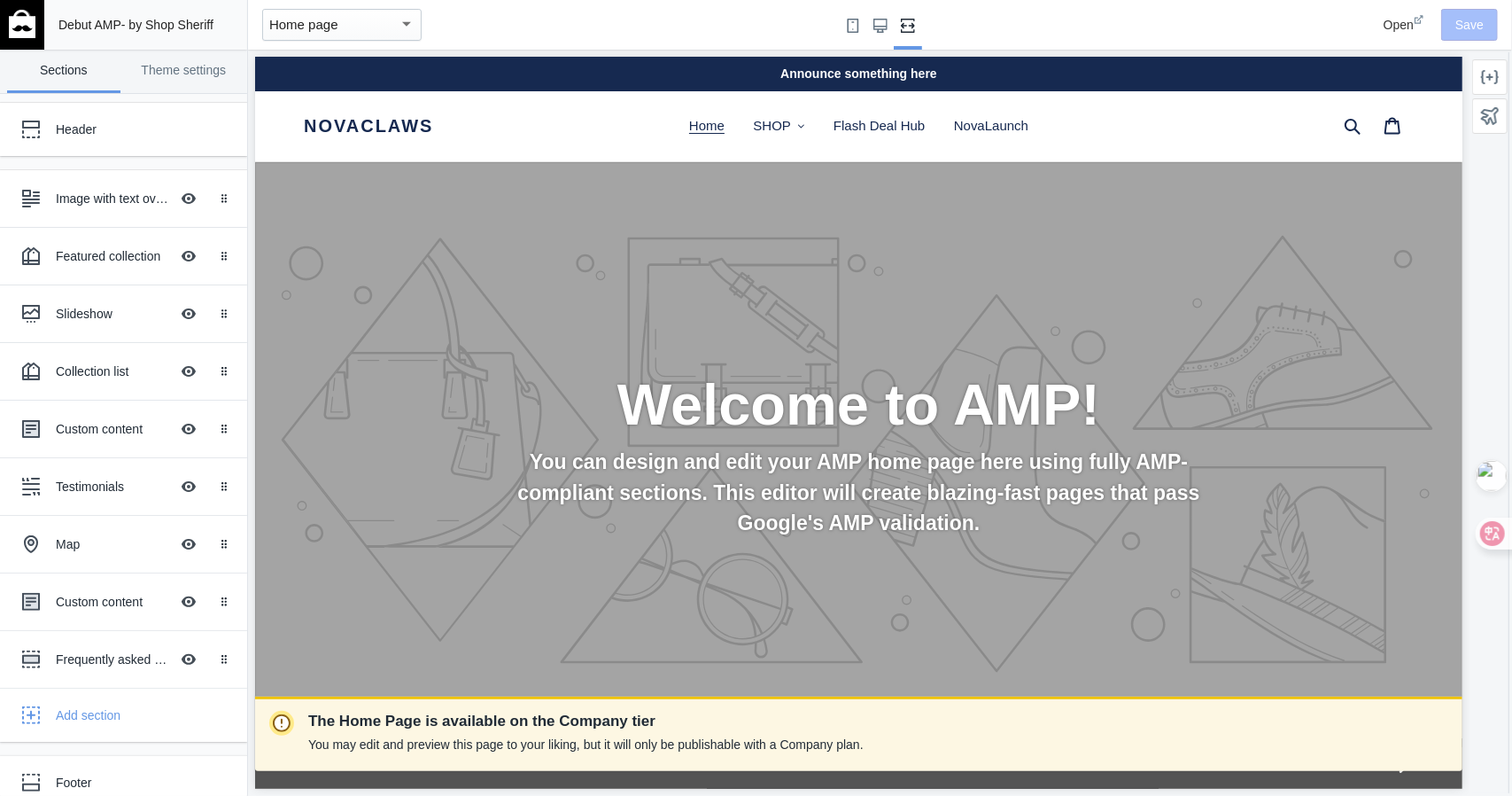
scroll to position [0, 6]
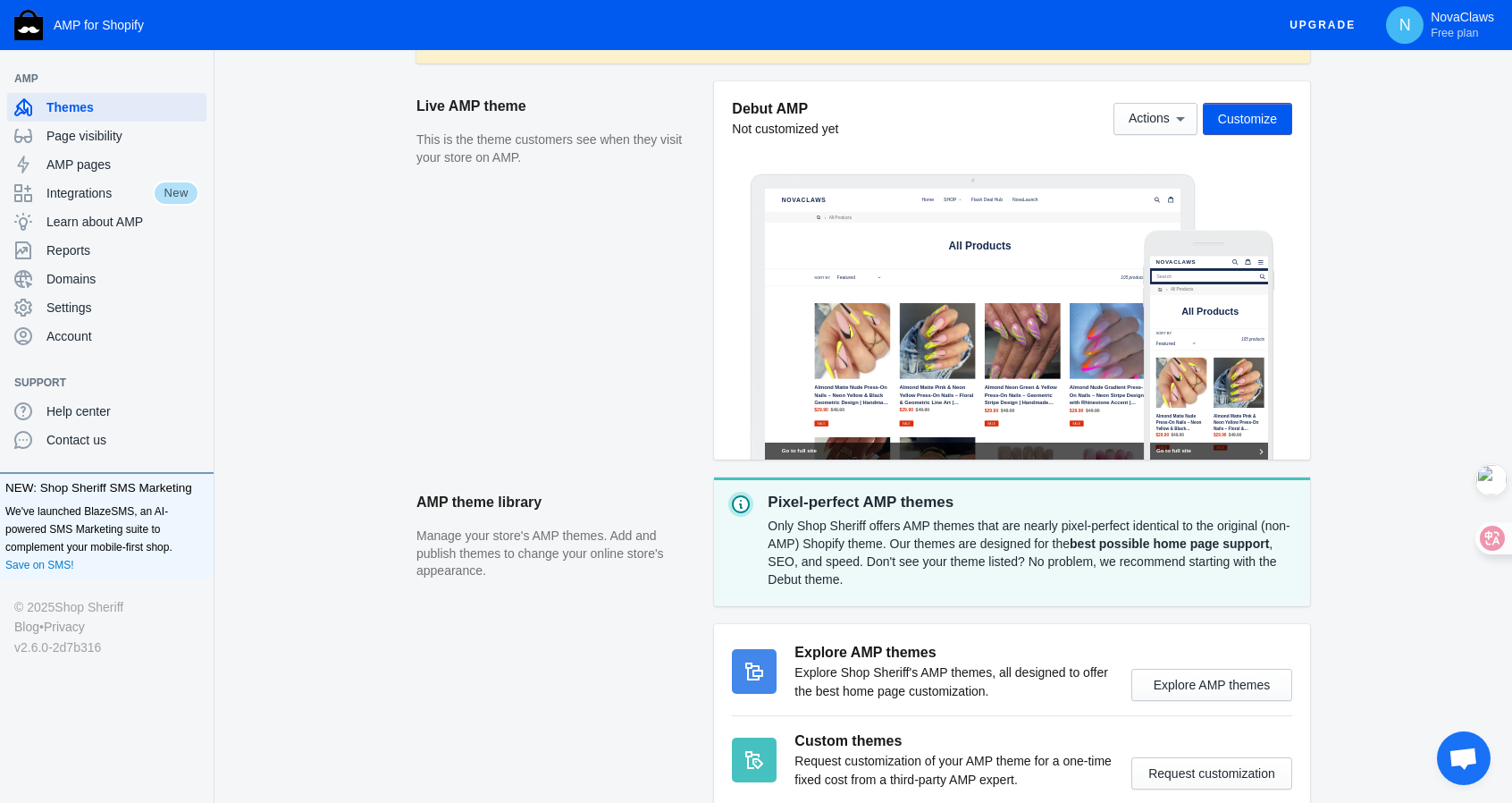
scroll to position [88, 0]
